Goal: Information Seeking & Learning: Learn about a topic

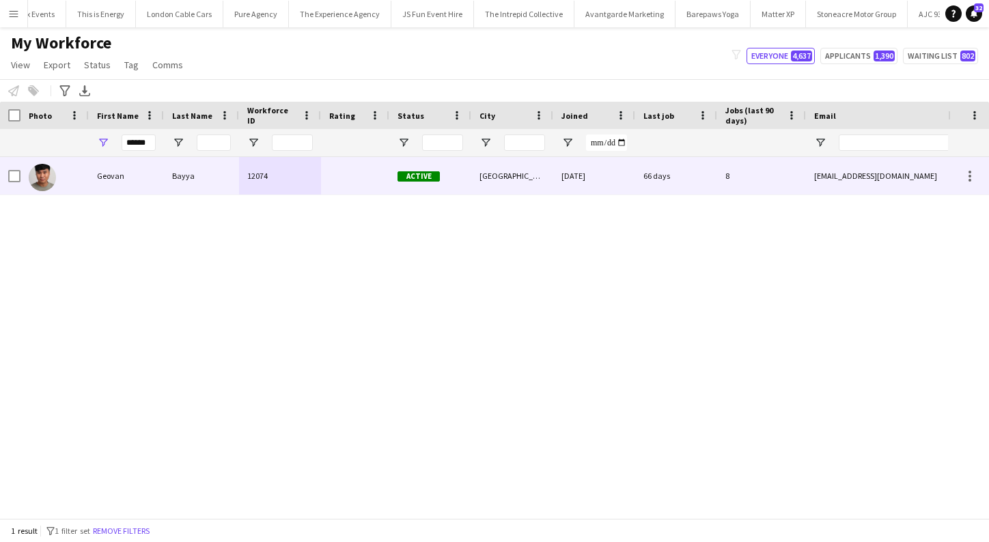
type input "******"
click at [318, 165] on div "12074" at bounding box center [280, 176] width 82 height 38
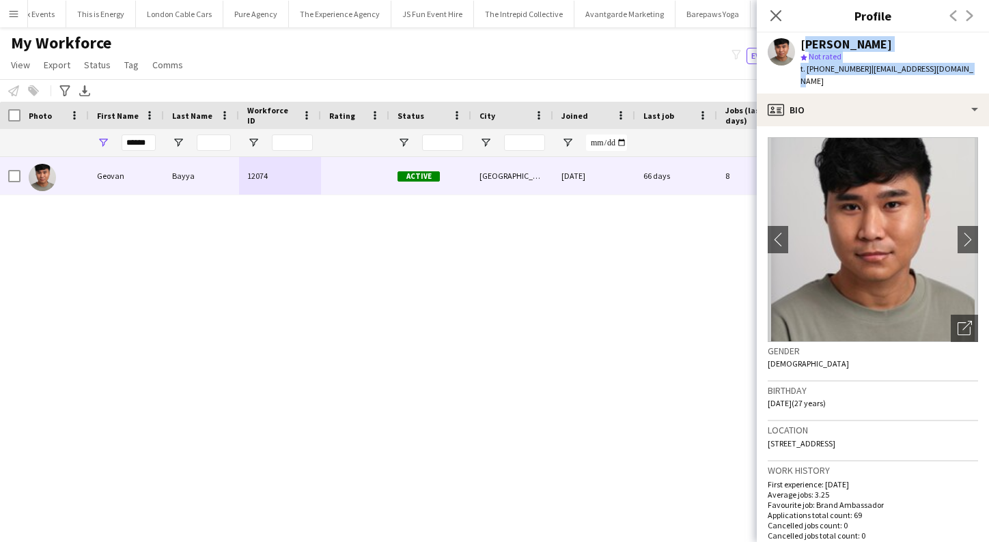
drag, startPoint x: 966, startPoint y: 70, endPoint x: 801, endPoint y: 39, distance: 168.3
click at [800, 39] on div "Geovan Bayya star Not rated t. +447534453312 | geovanjosephb@yahoo.com" at bounding box center [873, 63] width 232 height 61
copy div "Geovan Bayya star Not rated t. +447534453312 | geovanjosephb@yahoo.com"
click at [581, 270] on div "Geovan Bayya 12074 Active London 05-03-2024 66 days 8 geovanjosephb@yahoo.com +…" at bounding box center [474, 337] width 948 height 361
drag, startPoint x: 962, startPoint y: 73, endPoint x: 801, endPoint y: 40, distance: 165.2
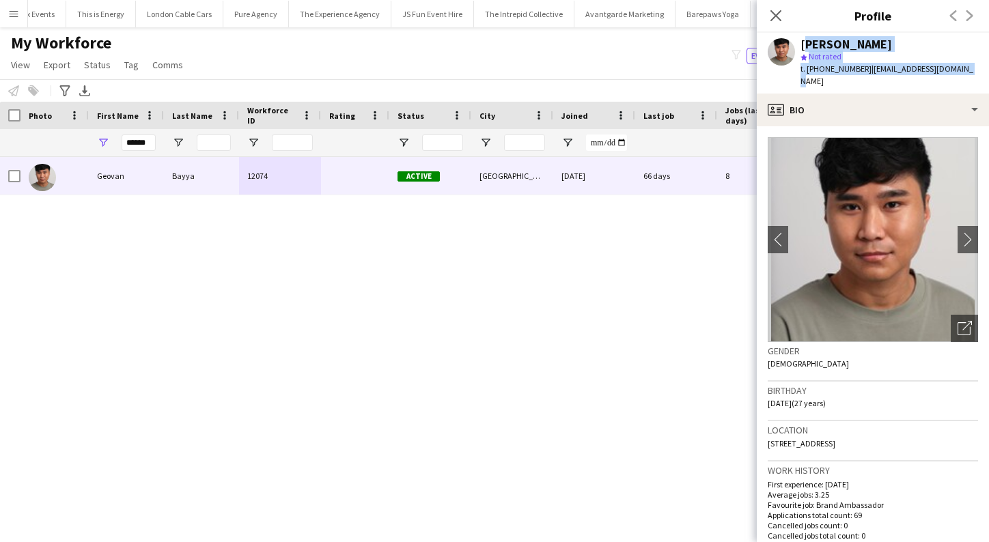
click at [801, 40] on app-profile-header "Geovan Bayya star Not rated t. +447534453312 | geovanjosephb@yahoo.com" at bounding box center [873, 63] width 232 height 61
copy div "Geovan Bayya star Not rated t. +447534453312 | geovanjosephb@yahoo.com"
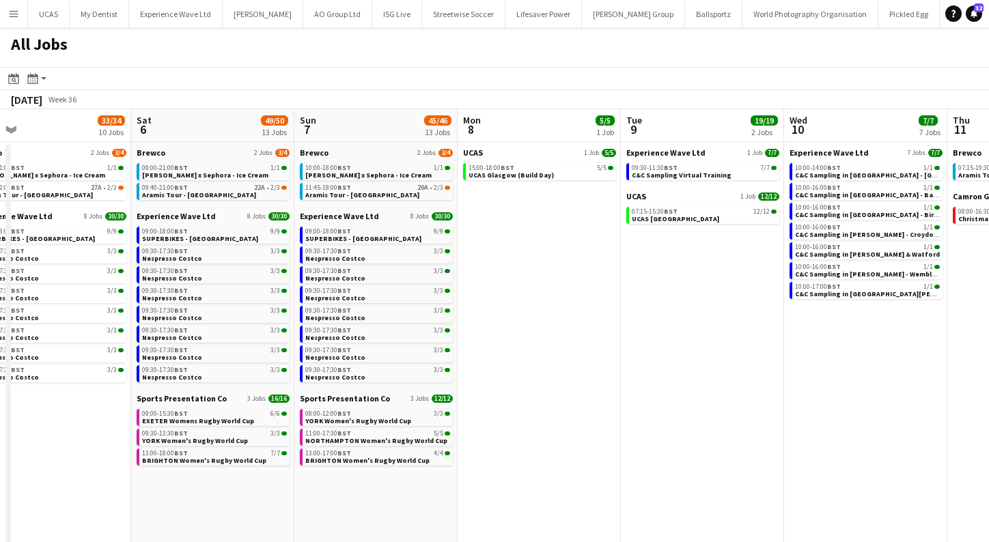
scroll to position [0, 597]
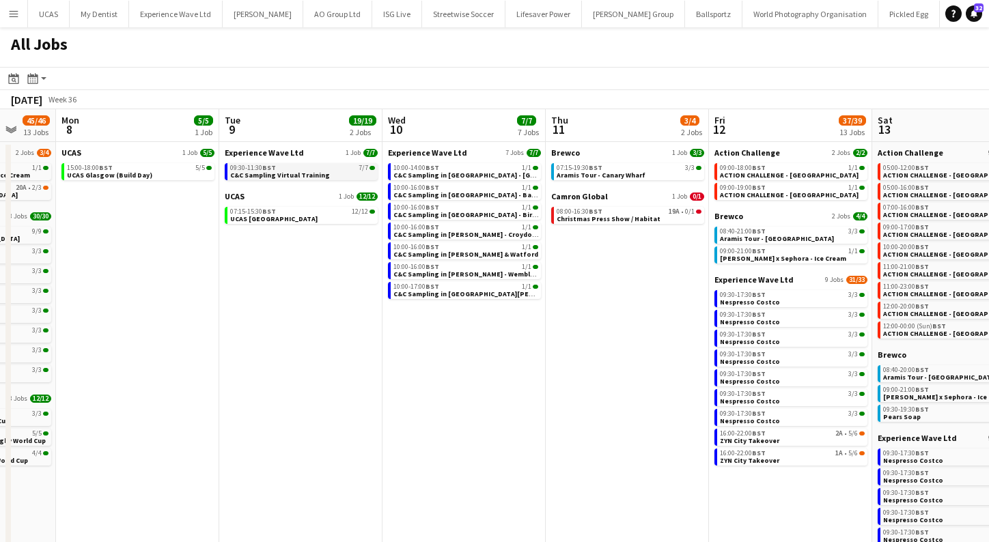
click at [319, 173] on span "C&C Sampling Virtual Training" at bounding box center [280, 175] width 100 height 9
click at [14, 18] on app-icon "Menu" at bounding box center [13, 13] width 11 height 11
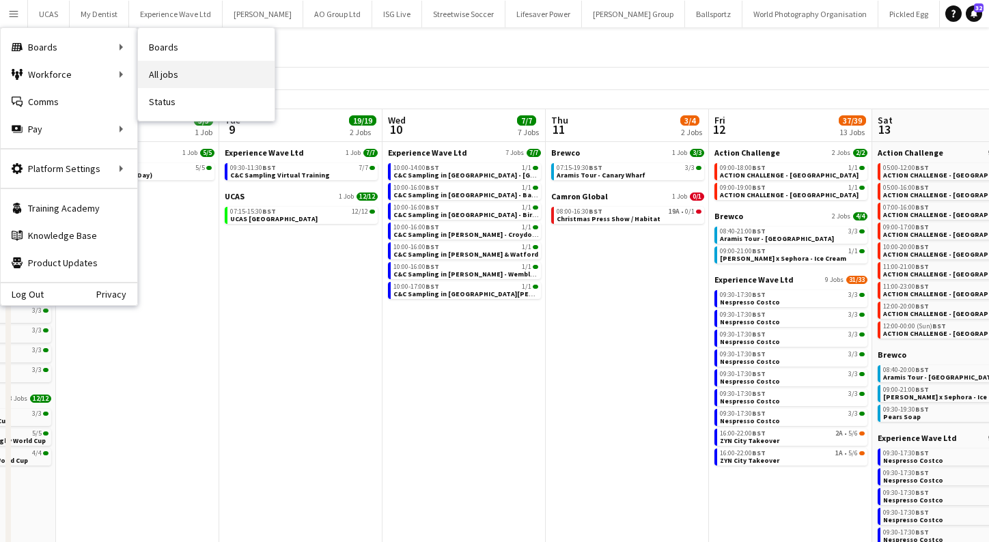
click at [167, 72] on link "All jobs" at bounding box center [206, 74] width 137 height 27
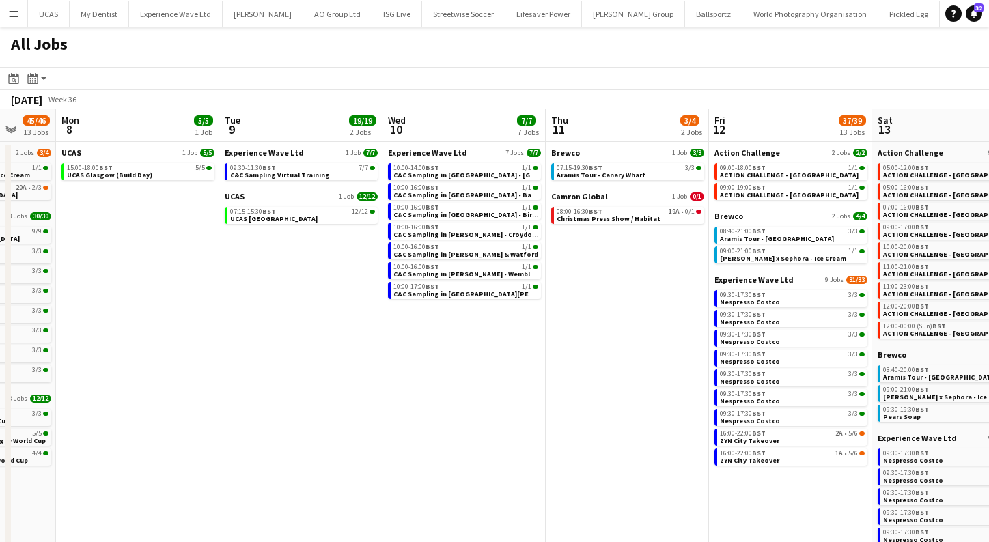
click at [20, 16] on button "Menu" at bounding box center [13, 13] width 27 height 27
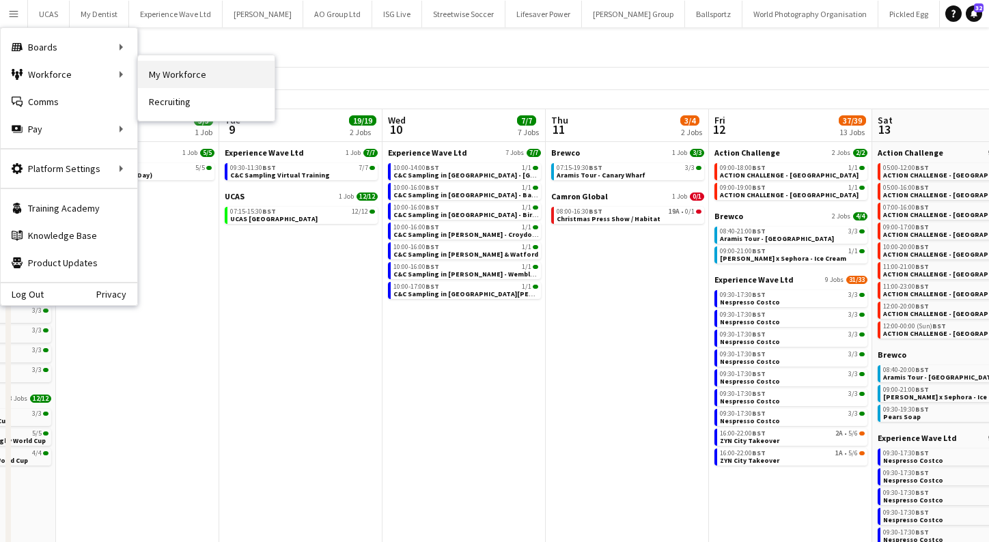
click at [184, 77] on link "My Workforce" at bounding box center [206, 74] width 137 height 27
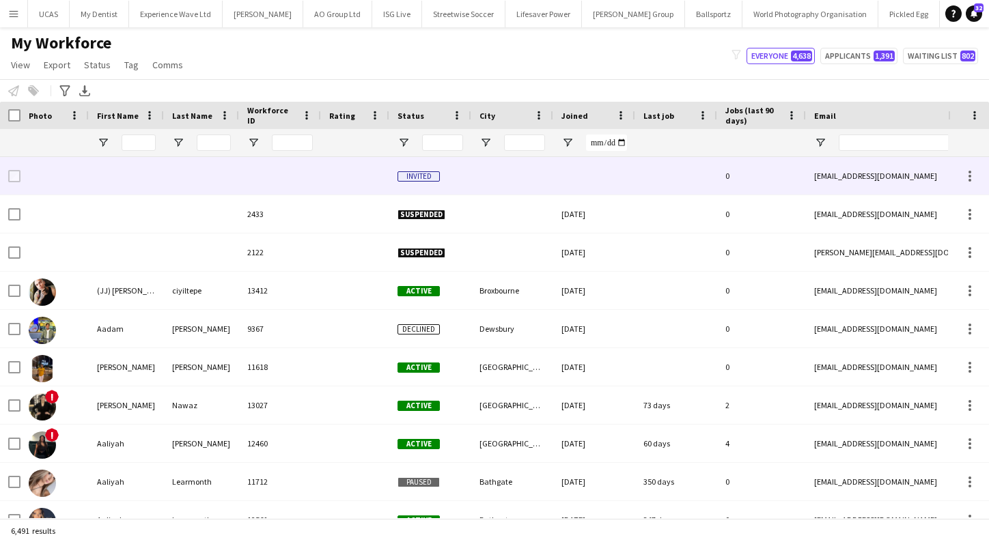
type input "******"
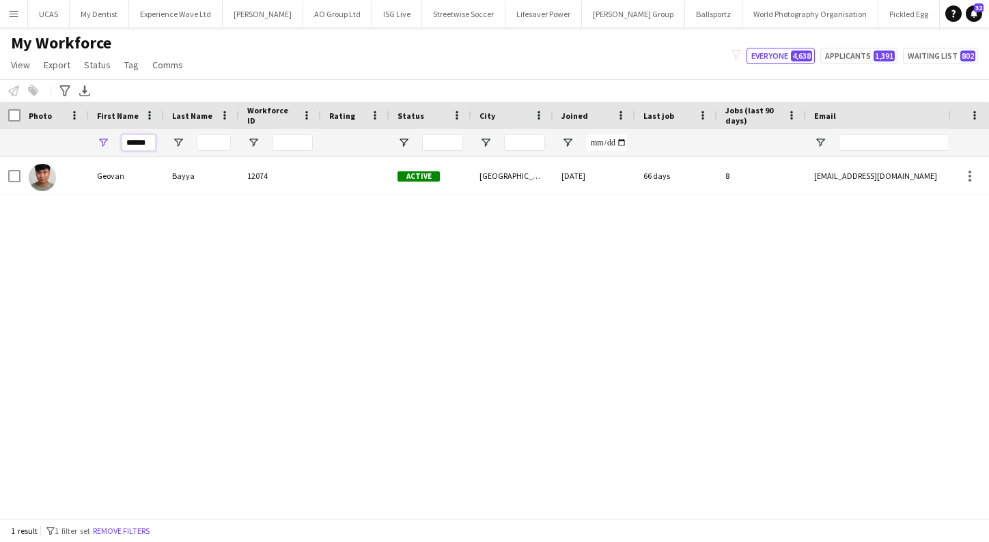
click at [148, 139] on input "******" at bounding box center [139, 143] width 34 height 16
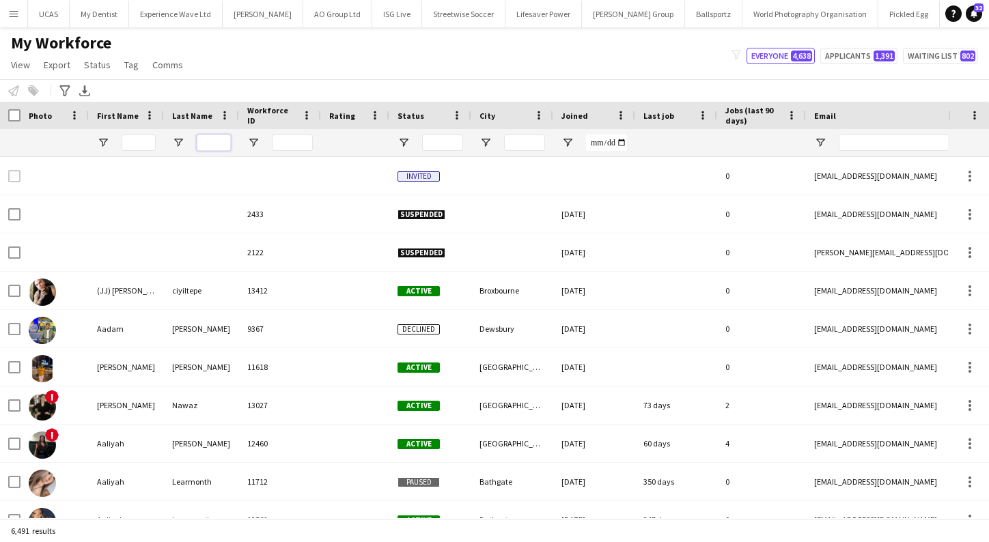
click at [222, 140] on input "Last Name Filter Input" at bounding box center [214, 143] width 34 height 16
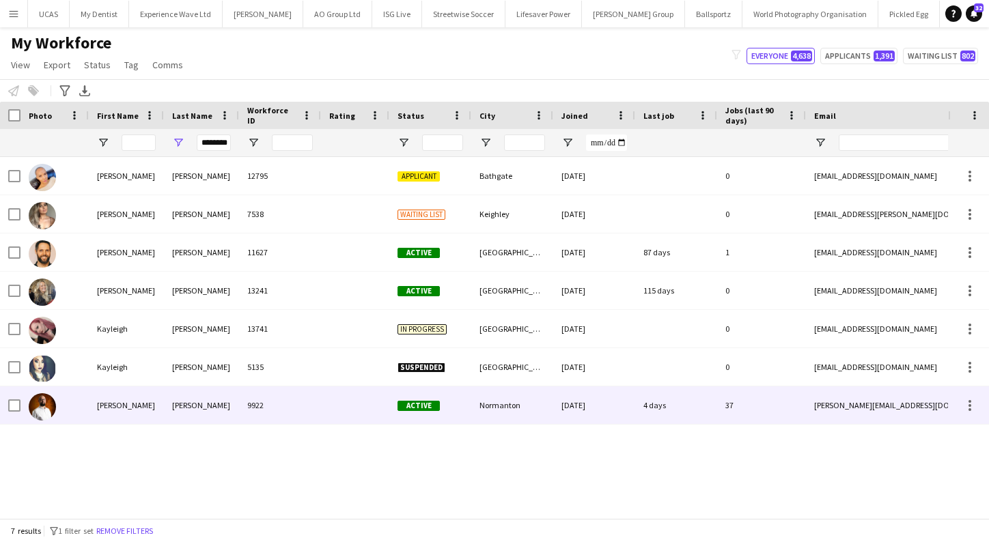
click at [214, 415] on div "Morrison" at bounding box center [201, 406] width 75 height 38
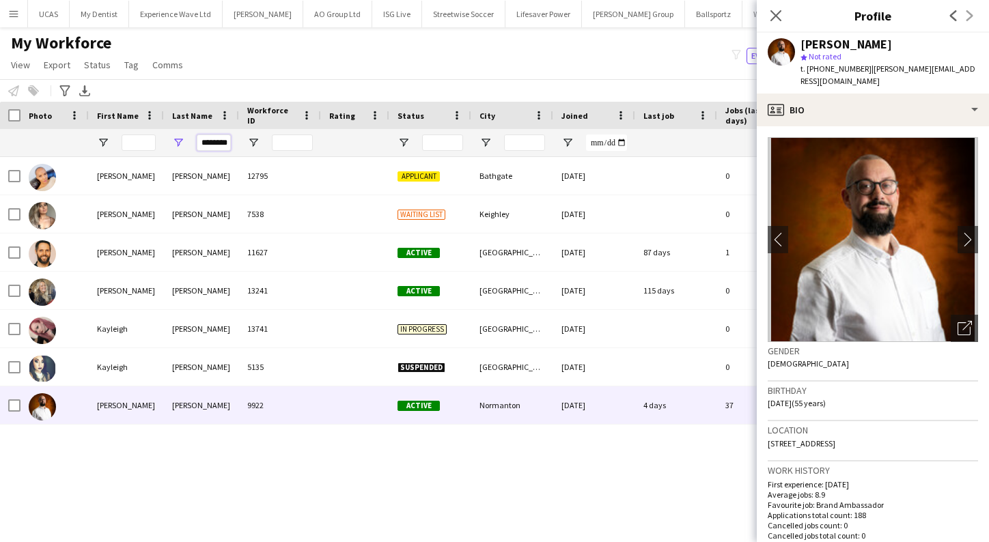
click at [203, 143] on input "********" at bounding box center [214, 143] width 34 height 16
drag, startPoint x: 217, startPoint y: 141, endPoint x: 268, endPoint y: 140, distance: 50.6
click at [268, 140] on div "********" at bounding box center [740, 142] width 1481 height 27
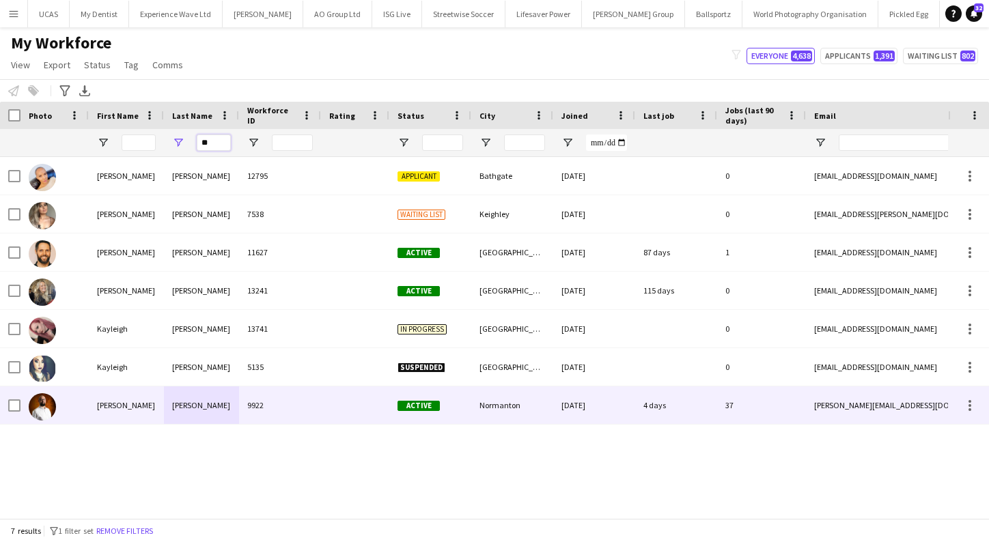
type input "*"
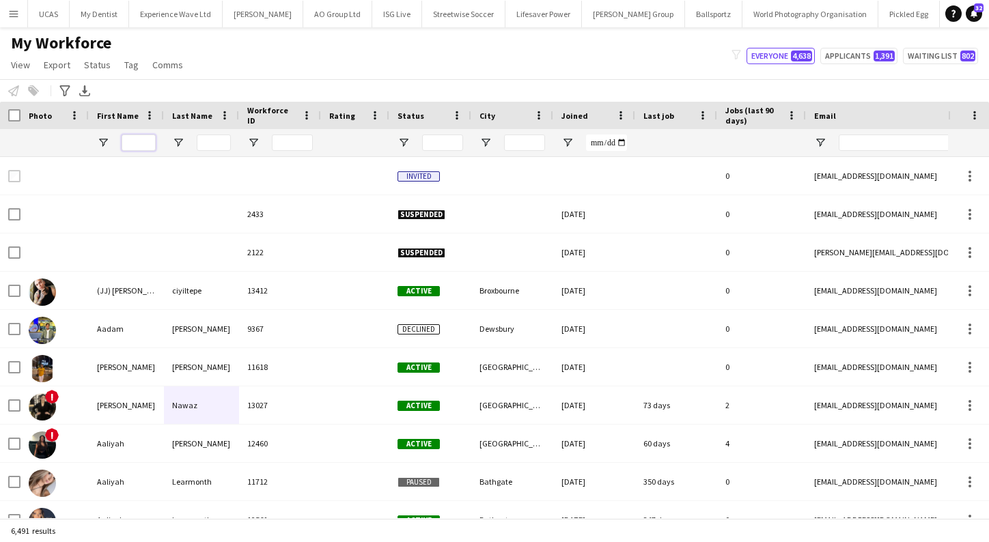
click at [137, 135] on input "First Name Filter Input" at bounding box center [139, 143] width 34 height 16
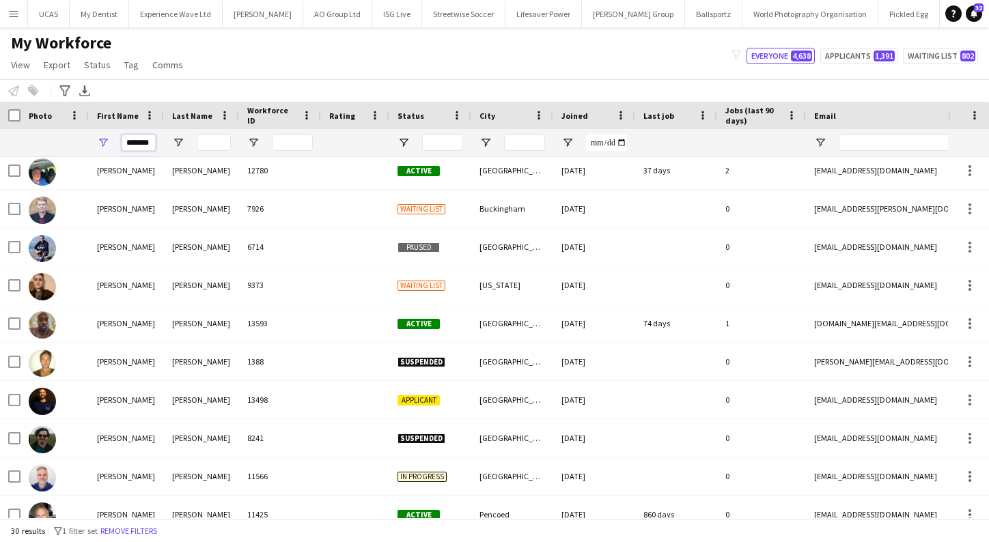
scroll to position [384, 0]
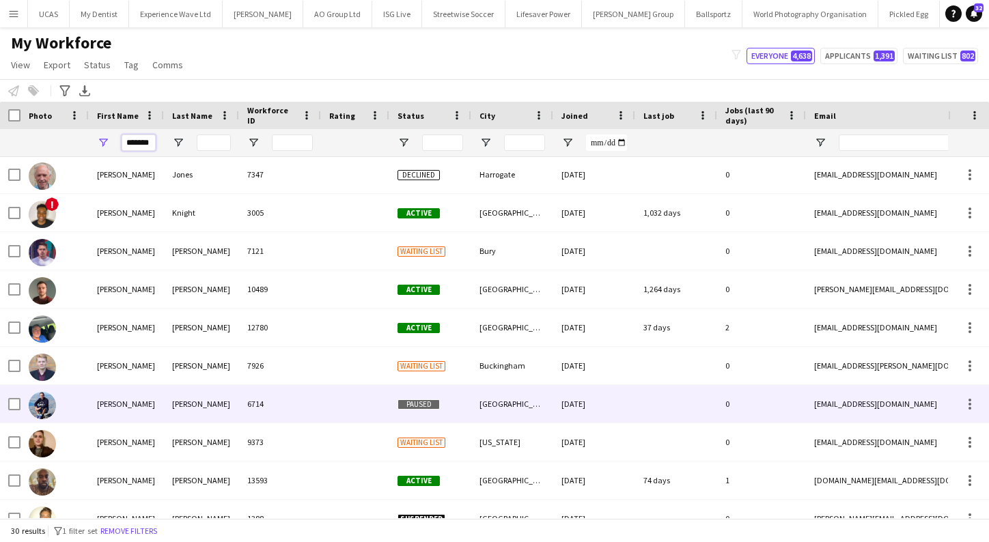
type input "*******"
click at [203, 404] on div "[PERSON_NAME]" at bounding box center [201, 404] width 75 height 38
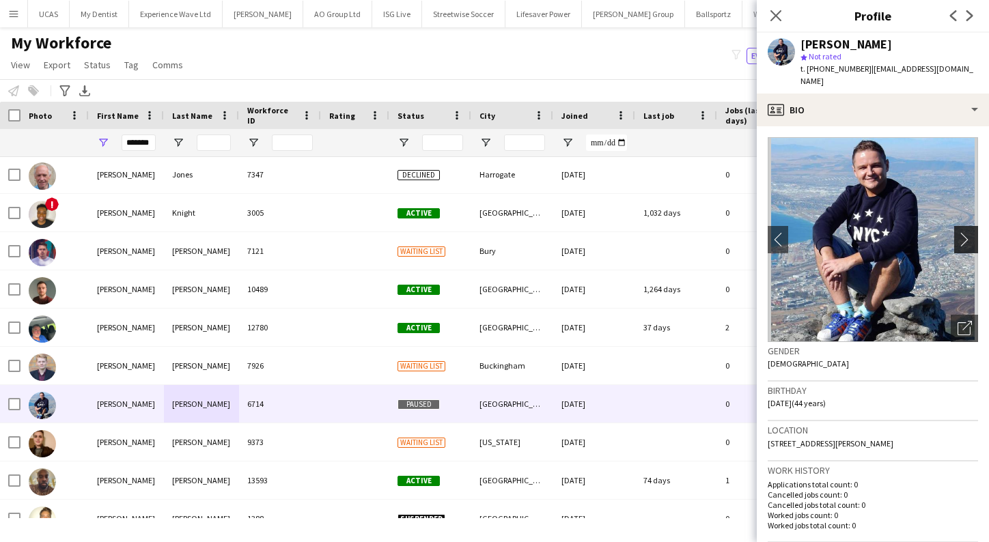
click at [970, 232] on app-icon "chevron-right" at bounding box center [968, 239] width 21 height 14
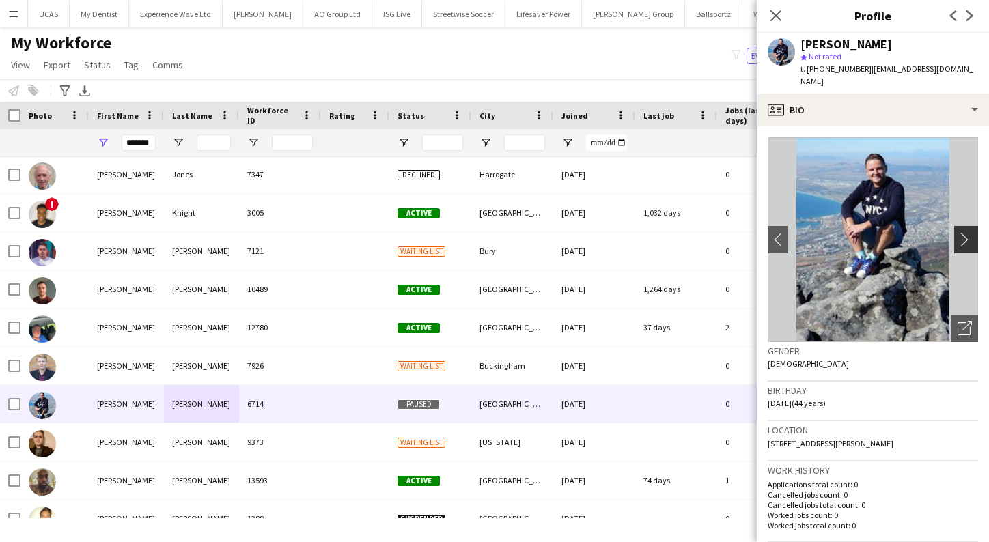
click at [970, 232] on app-icon "chevron-right" at bounding box center [968, 239] width 21 height 14
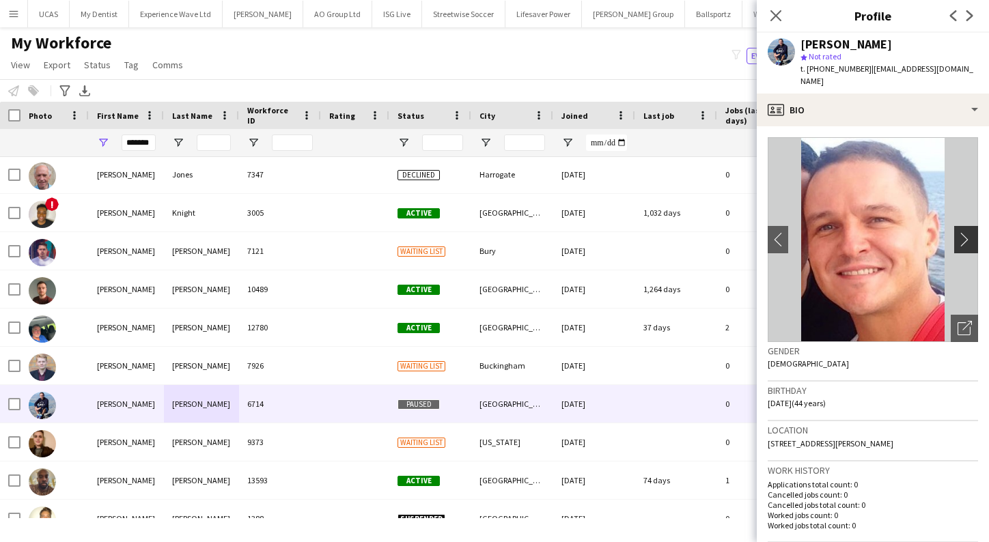
click at [970, 232] on app-icon "chevron-right" at bounding box center [968, 239] width 21 height 14
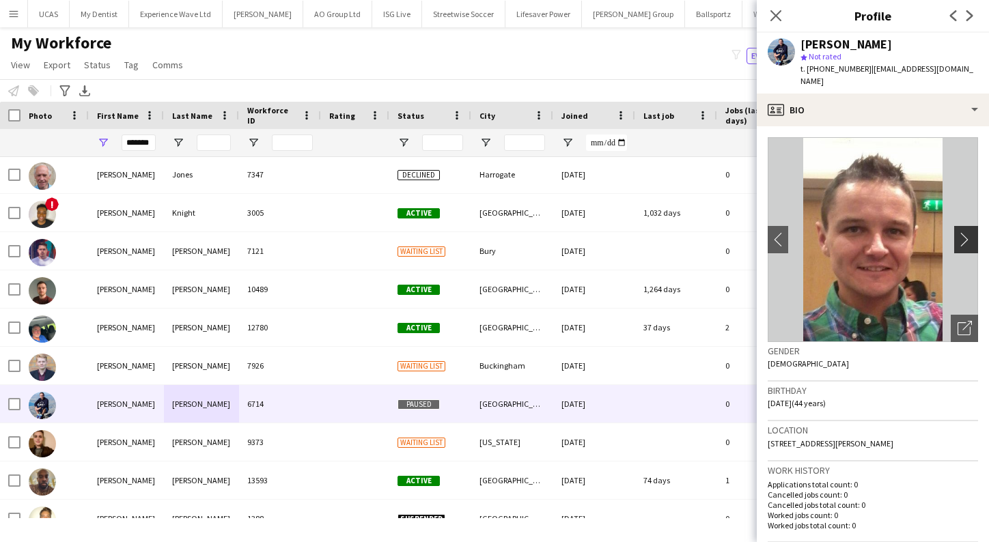
click at [970, 232] on app-icon "chevron-right" at bounding box center [968, 239] width 21 height 14
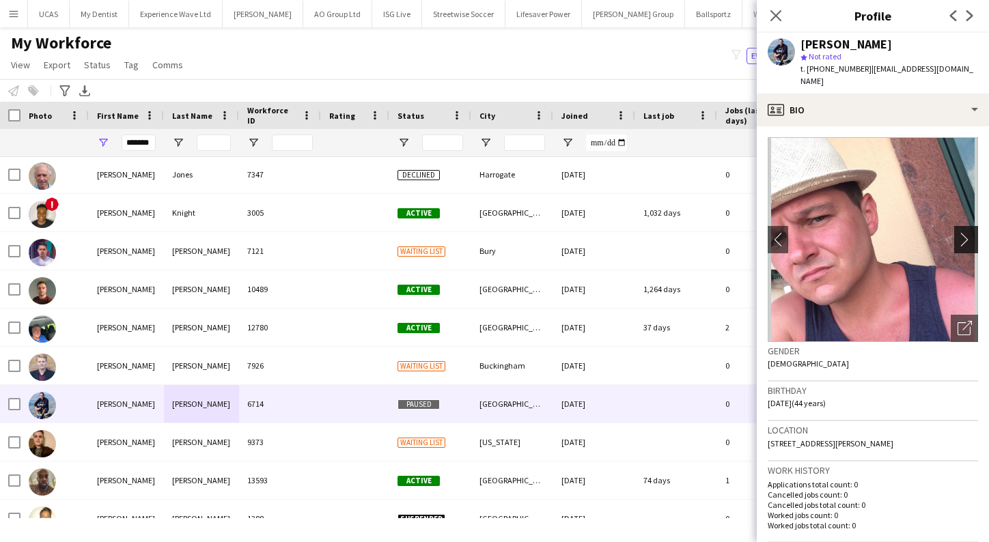
click at [970, 232] on app-icon "chevron-right" at bounding box center [968, 239] width 21 height 14
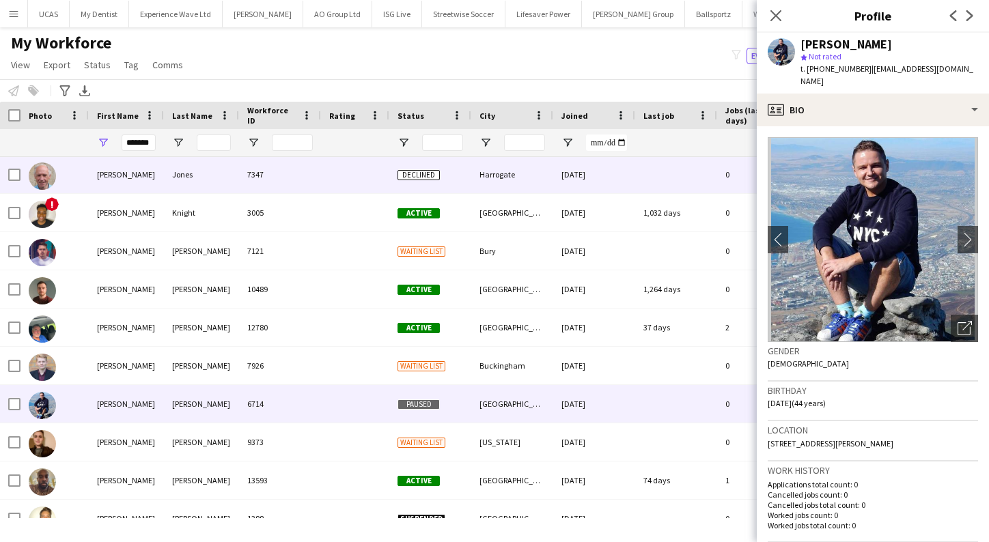
scroll to position [383, 0]
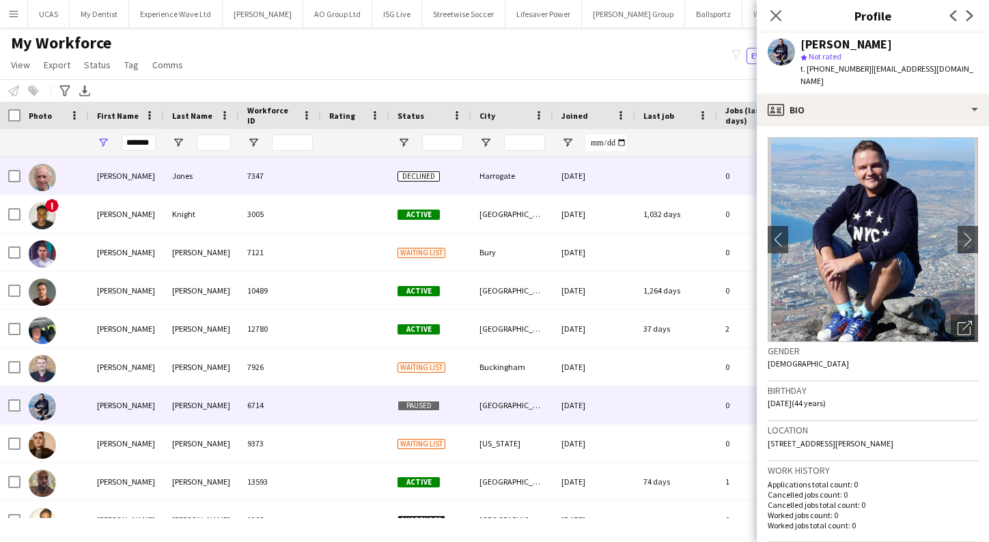
click at [149, 176] on div "[PERSON_NAME]" at bounding box center [126, 176] width 75 height 38
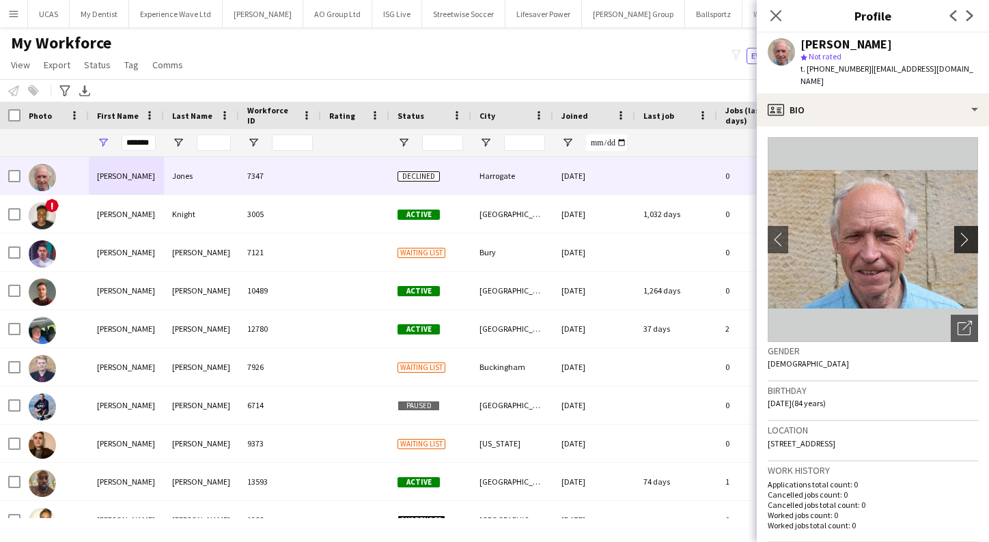
click at [971, 232] on app-icon "chevron-right" at bounding box center [968, 239] width 21 height 14
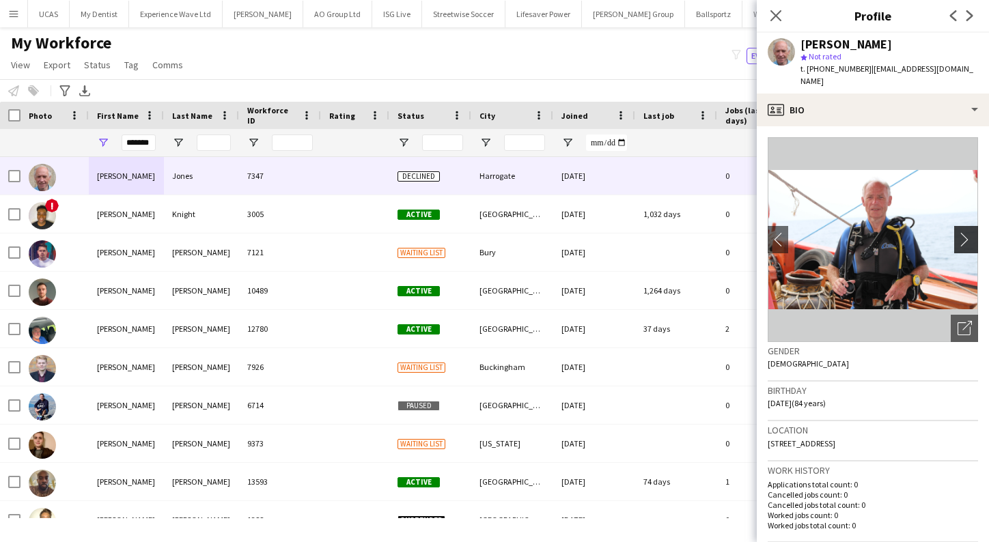
click at [971, 232] on app-icon "chevron-right" at bounding box center [968, 239] width 21 height 14
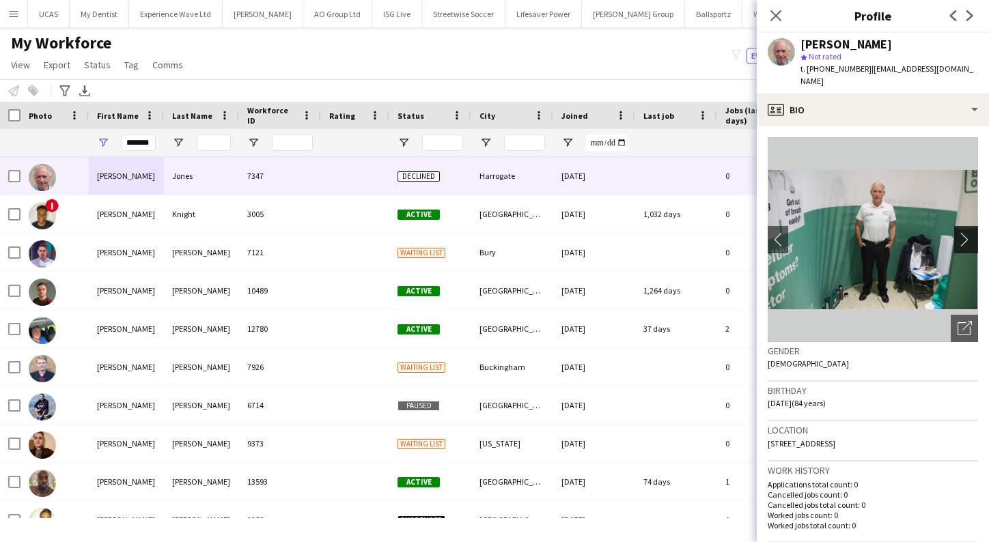
click at [971, 232] on app-icon "chevron-right" at bounding box center [968, 239] width 21 height 14
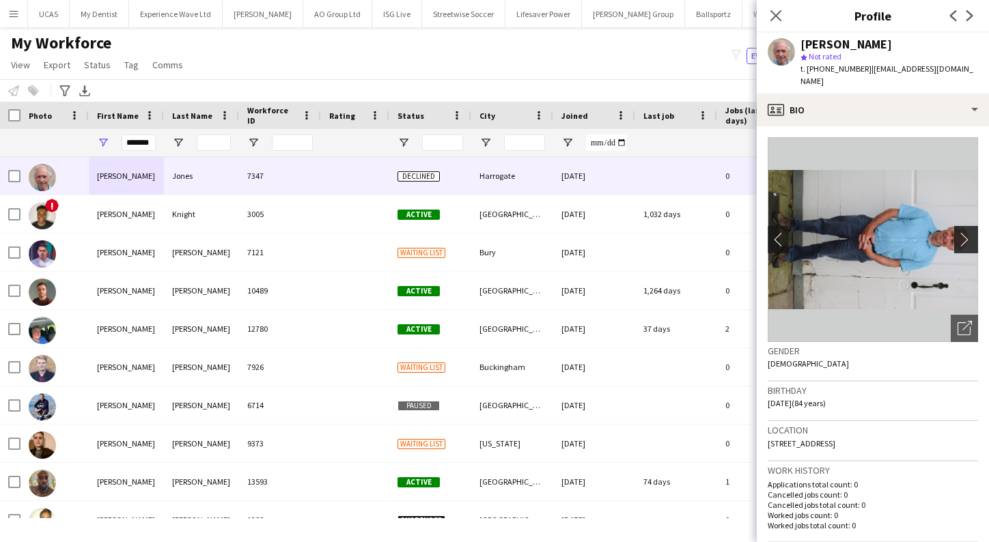
click at [971, 232] on app-icon "chevron-right" at bounding box center [968, 239] width 21 height 14
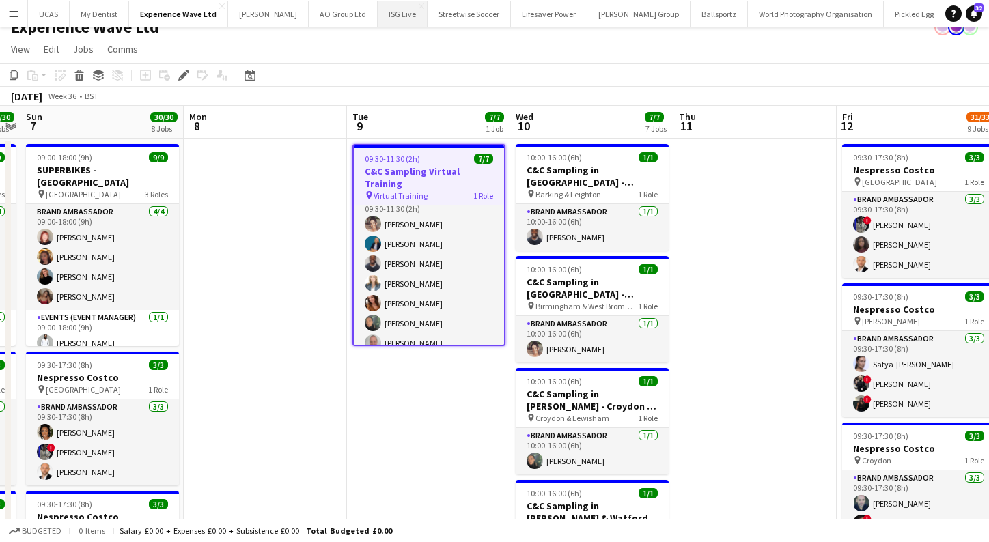
scroll to position [14, 0]
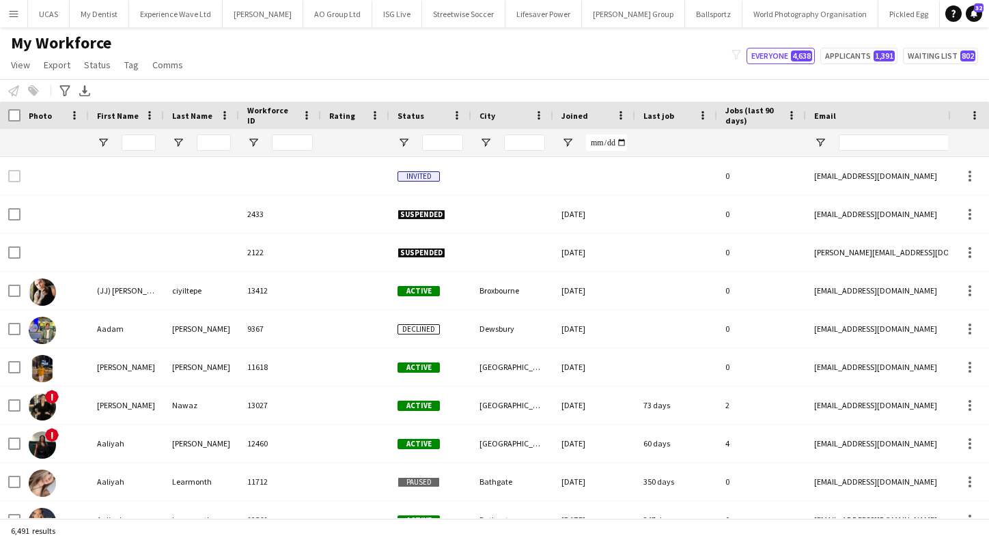
type input "*******"
